Goal: Task Accomplishment & Management: Use online tool/utility

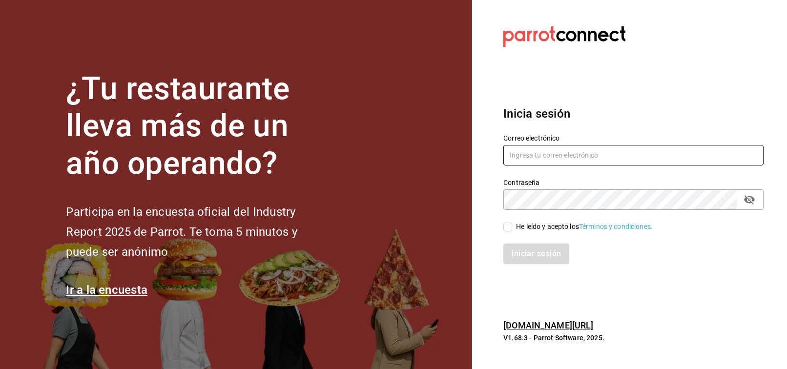
click at [541, 160] on input "text" at bounding box center [634, 155] width 260 height 21
type input "[EMAIL_ADDRESS][PERSON_NAME][DOMAIN_NAME]"
click at [751, 194] on icon "passwordField" at bounding box center [750, 200] width 12 height 12
click at [516, 232] on div "Iniciar sesión" at bounding box center [628, 248] width 272 height 32
click at [525, 222] on div "He leído y acepto los Términos y condiciones." at bounding box center [584, 227] width 137 height 10
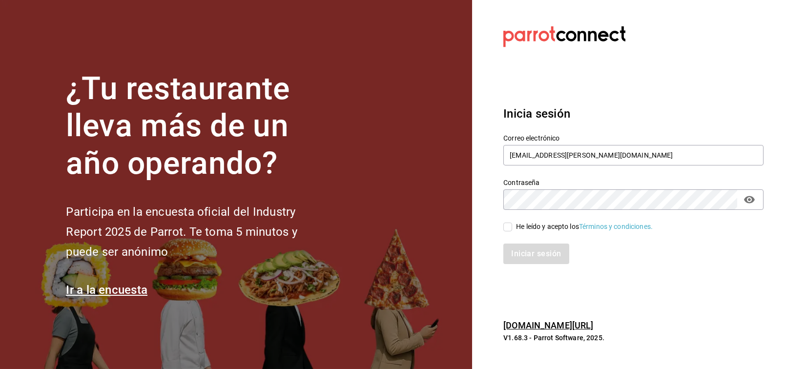
click at [512, 223] on input "He leído y acepto los Términos y condiciones." at bounding box center [508, 227] width 9 height 9
checkbox input "true"
click at [536, 251] on button "Iniciar sesión" at bounding box center [537, 254] width 66 height 21
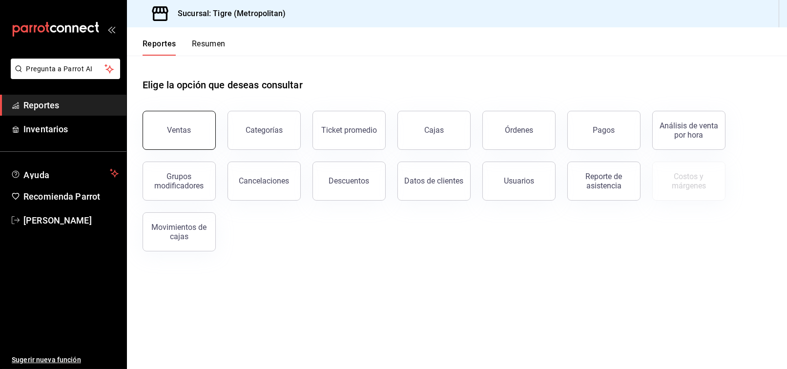
click at [164, 120] on button "Ventas" at bounding box center [179, 130] width 73 height 39
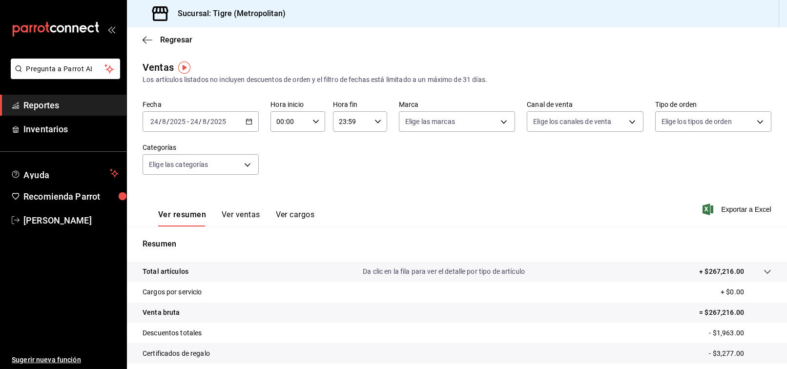
click at [308, 124] on div "00:00 Hora inicio" at bounding box center [298, 121] width 54 height 21
click at [280, 194] on span "02" at bounding box center [282, 194] width 11 height 8
click at [383, 188] on div at bounding box center [393, 184] width 787 height 369
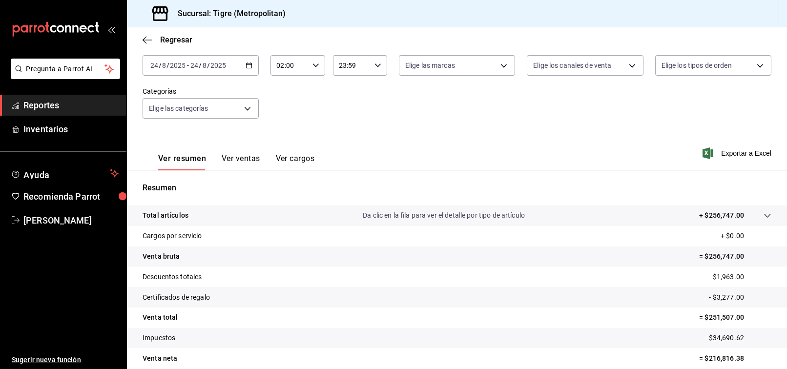
scroll to position [98, 0]
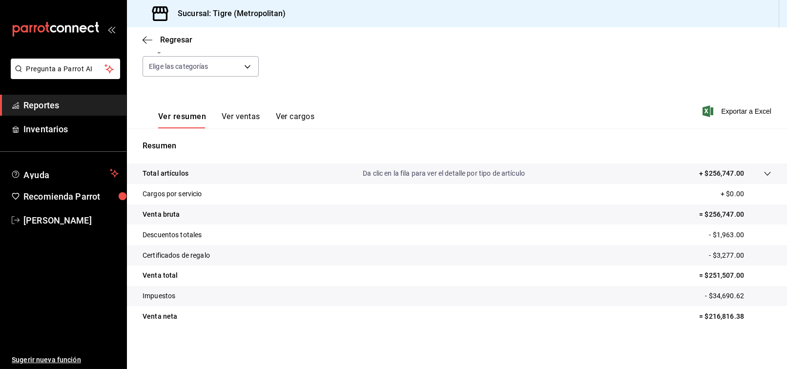
click at [733, 273] on p "= $251,507.00" at bounding box center [735, 276] width 72 height 10
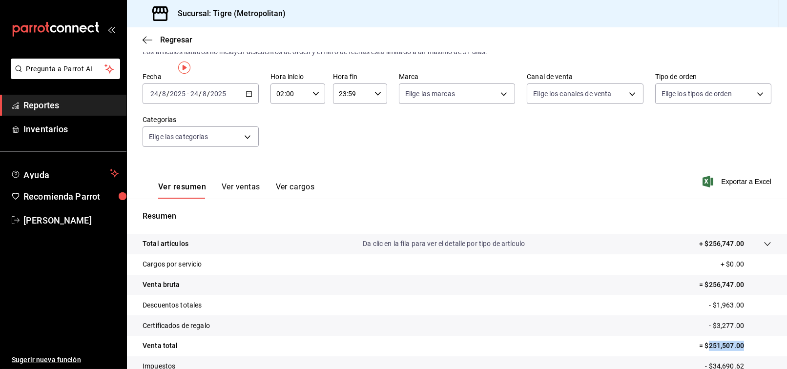
scroll to position [0, 0]
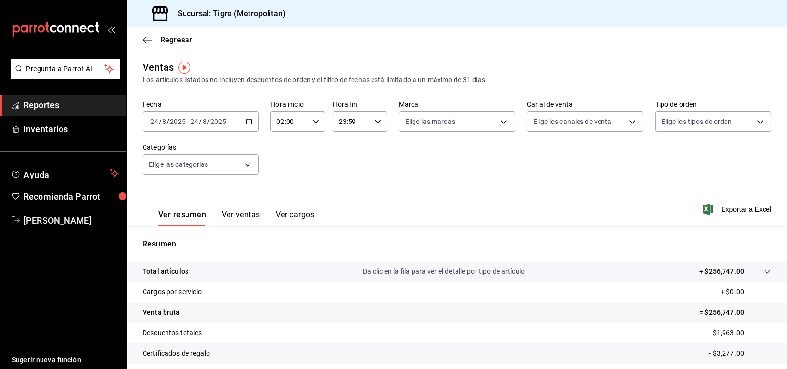
click at [249, 117] on div "2025-08-24 24 / 8 / 2025 - 2025-08-24 24 / 8 / 2025" at bounding box center [201, 121] width 116 height 21
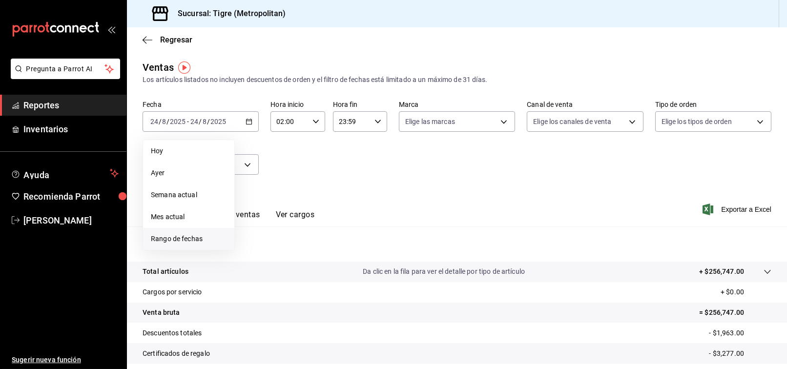
click at [196, 231] on li "Rango de fechas" at bounding box center [188, 239] width 91 height 22
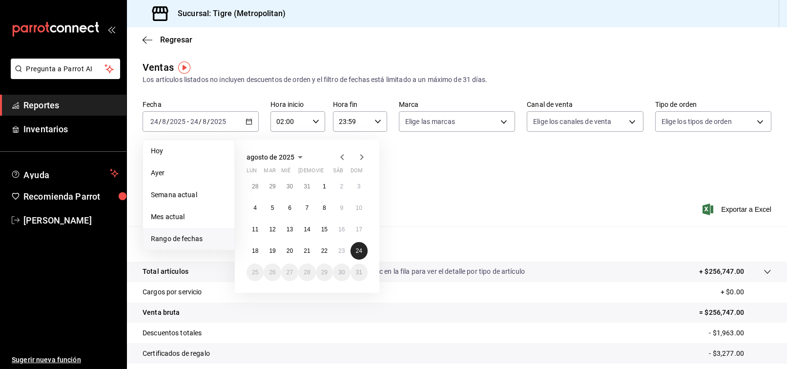
click at [359, 253] on abbr "24" at bounding box center [359, 251] width 6 height 7
click at [364, 249] on button "24" at bounding box center [359, 251] width 17 height 18
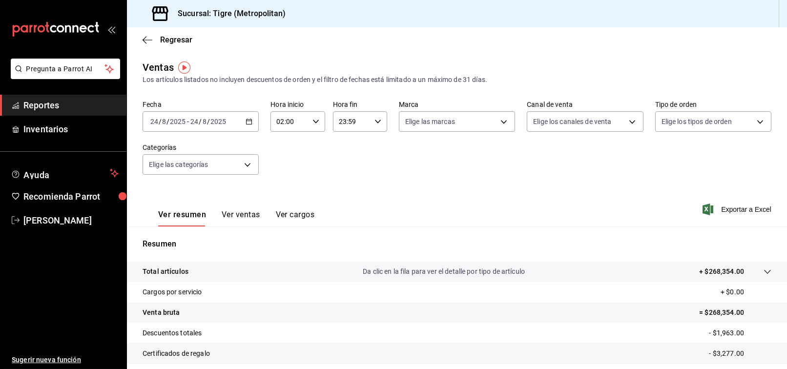
click at [316, 125] on div "02:00 Hora inicio" at bounding box center [298, 121] width 54 height 21
click at [286, 170] on span "03" at bounding box center [282, 170] width 11 height 8
type input "03:00"
click at [407, 173] on div at bounding box center [393, 184] width 787 height 369
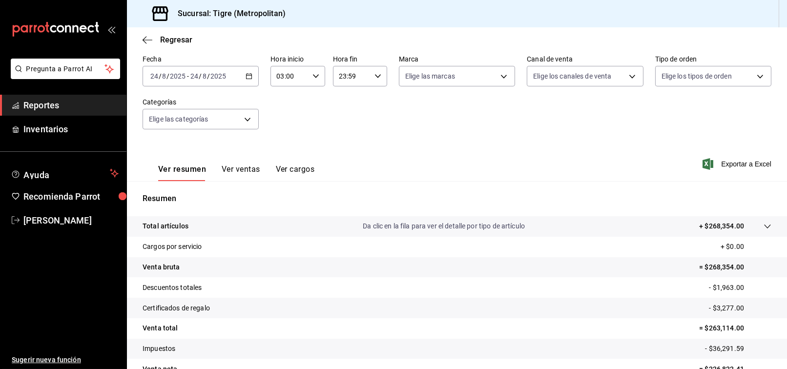
scroll to position [98, 0]
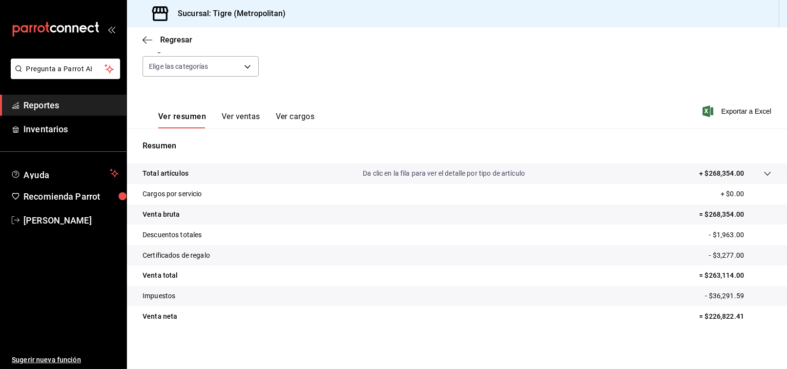
click at [730, 273] on p "= $263,114.00" at bounding box center [735, 276] width 72 height 10
click at [34, 233] on ul "Sugerir nueva función" at bounding box center [63, 300] width 127 height 139
click at [40, 223] on span "Francisco Del Toro" at bounding box center [70, 220] width 95 height 13
